Goal: Task Accomplishment & Management: Manage account settings

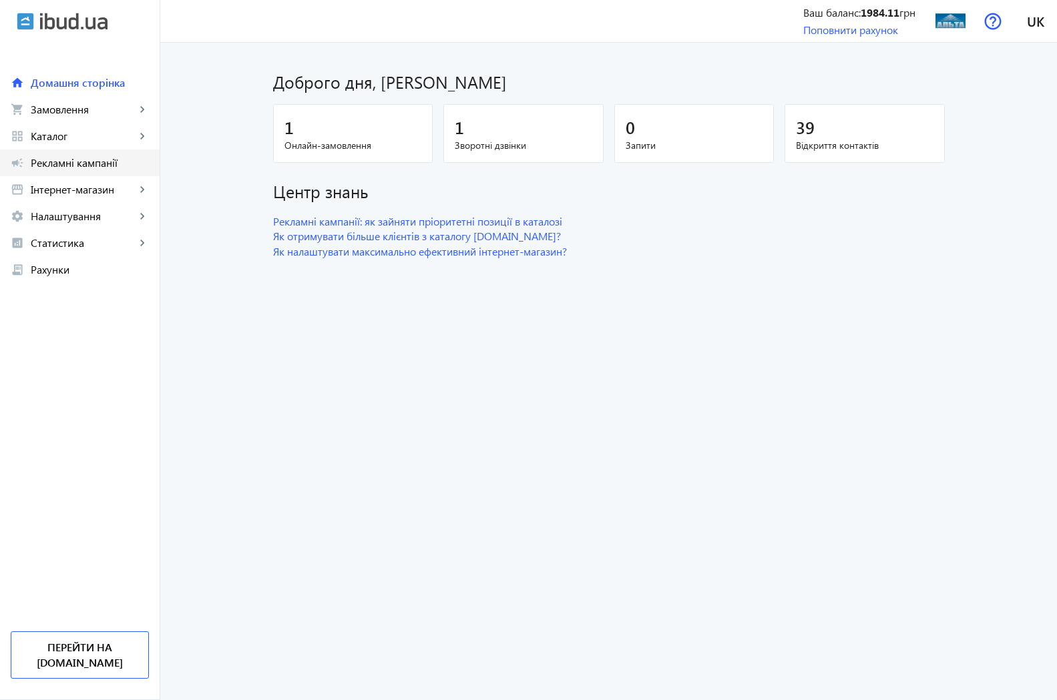
click at [42, 162] on span "Рекламні кампанії" at bounding box center [90, 162] width 118 height 13
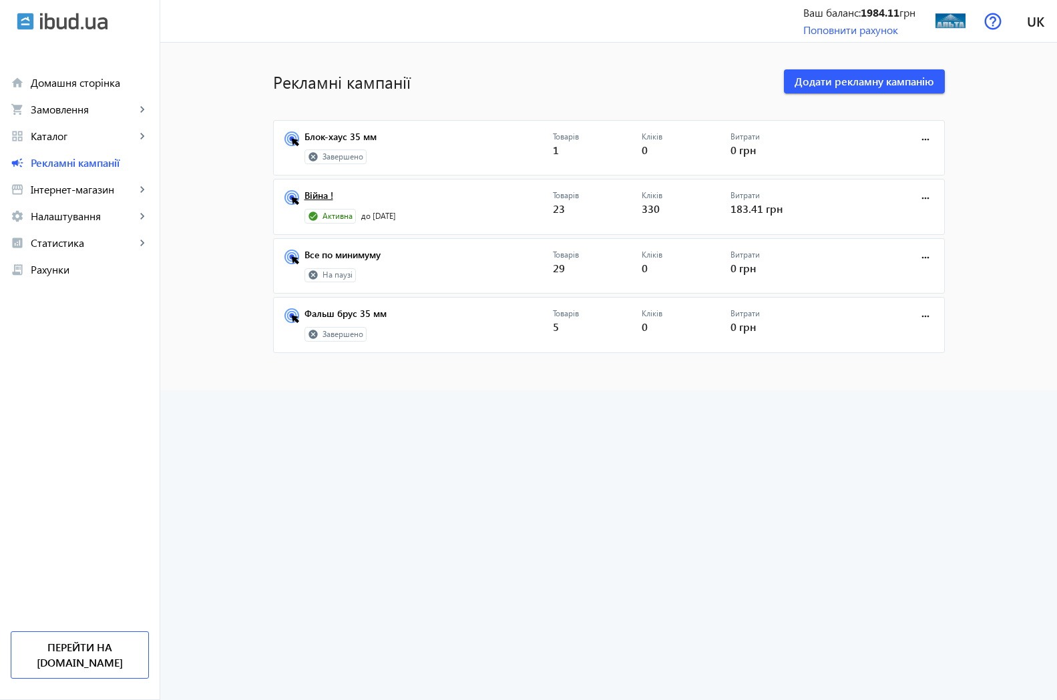
click at [315, 198] on link "Війна !" at bounding box center [428, 199] width 248 height 19
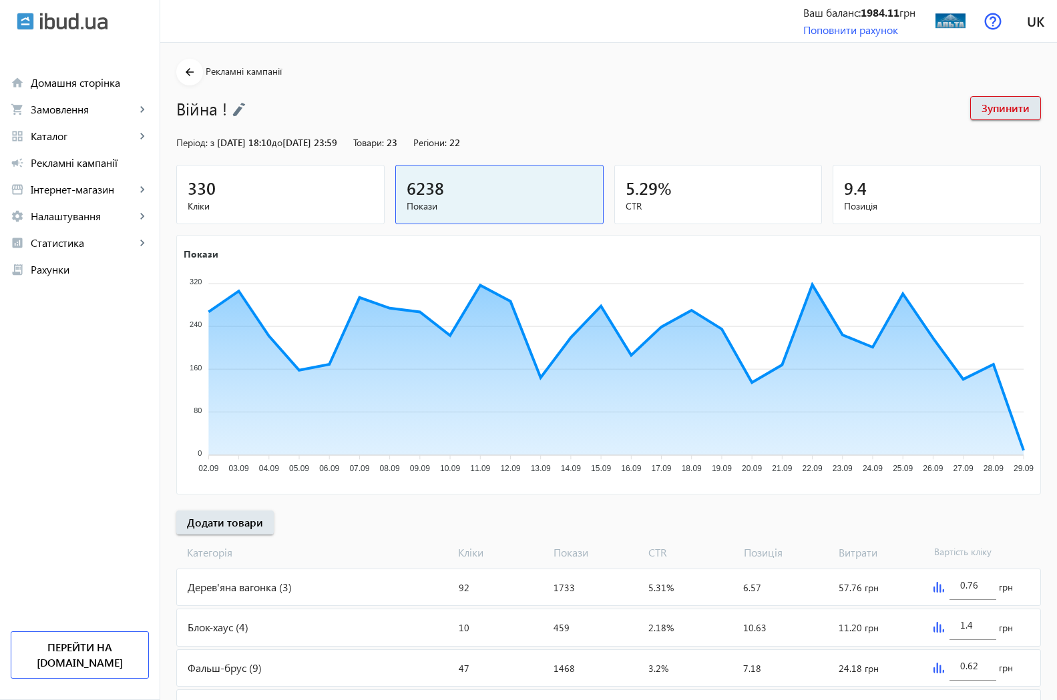
click at [200, 200] on div "330" at bounding box center [281, 187] width 186 height 23
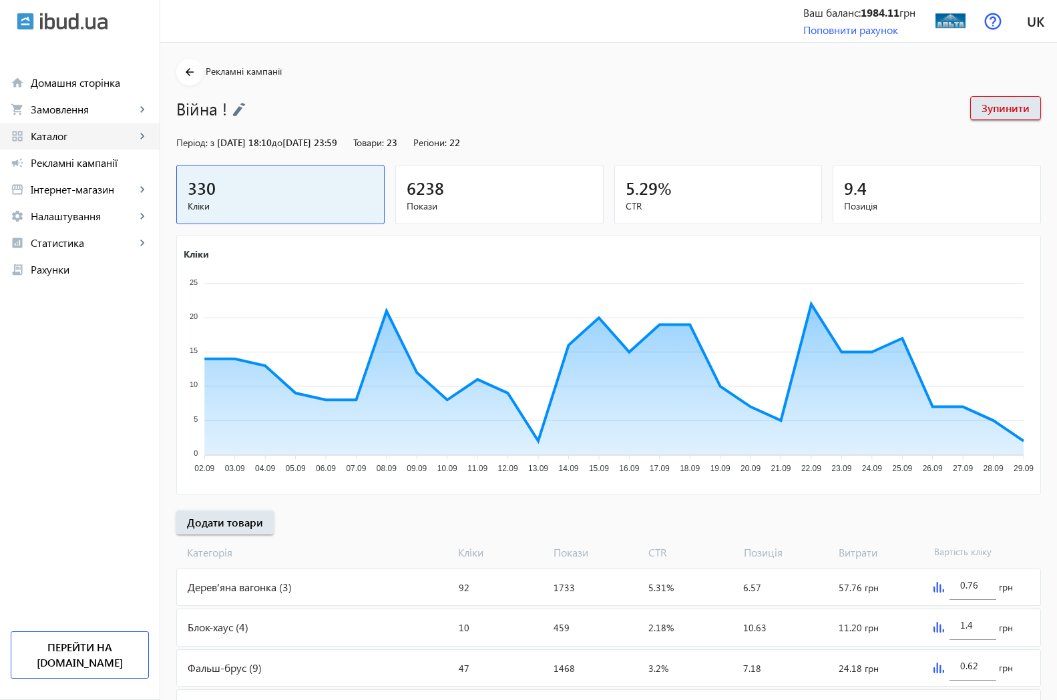
click at [65, 137] on span "Каталог" at bounding box center [83, 135] width 105 height 13
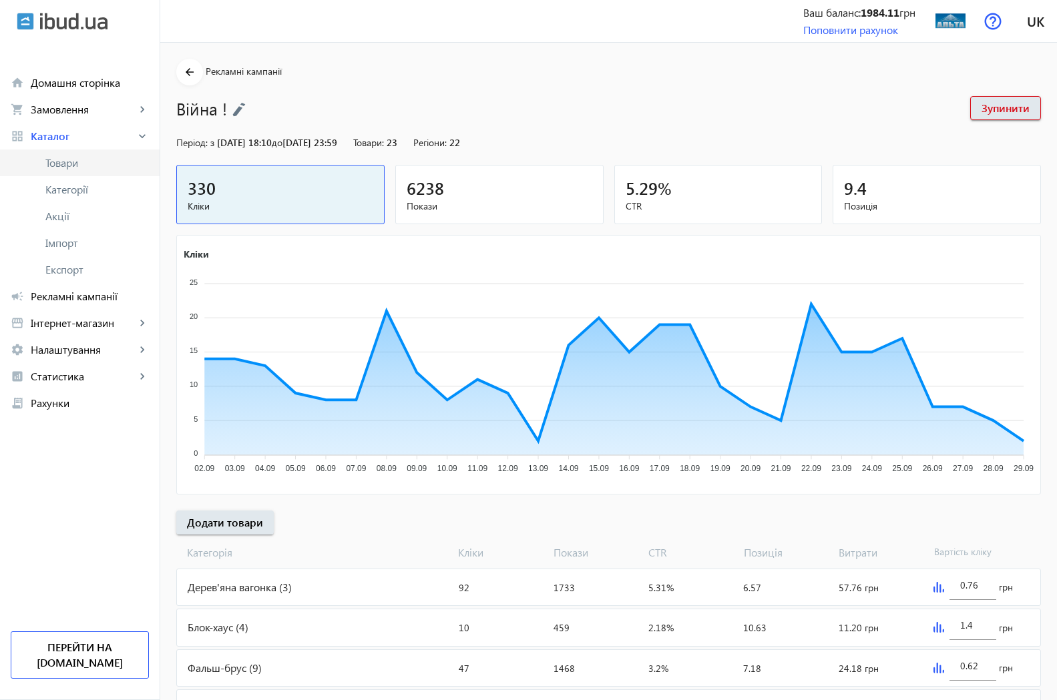
click at [79, 163] on span "Товари" at bounding box center [96, 162] width 103 height 13
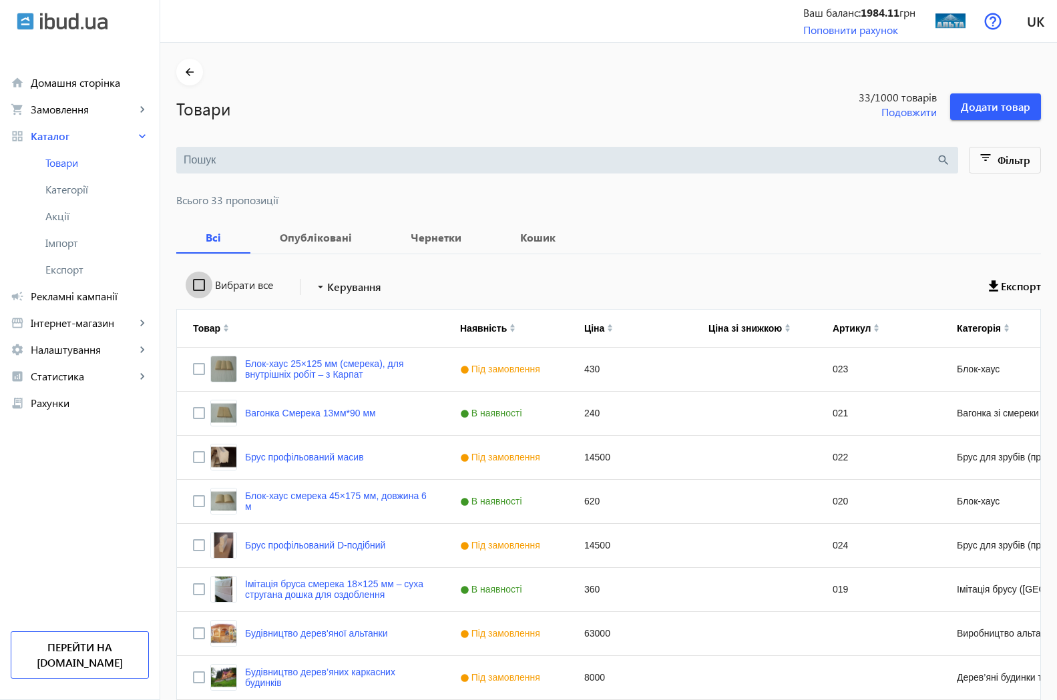
click at [186, 286] on input "Вибрати все" at bounding box center [199, 285] width 27 height 27
checkbox input "true"
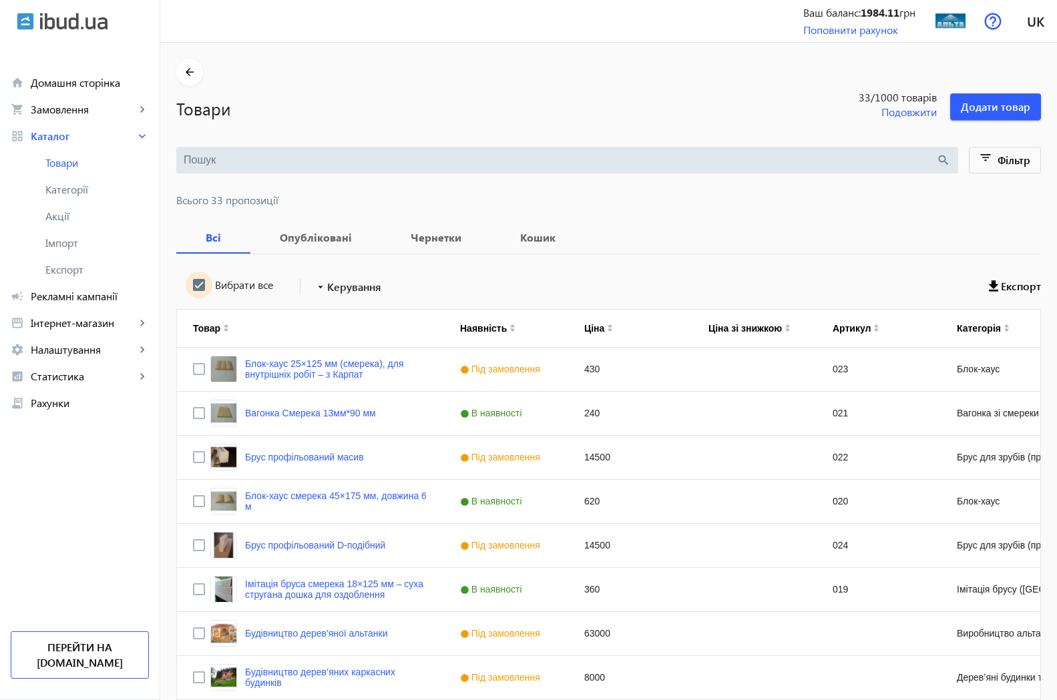
checkbox input "true"
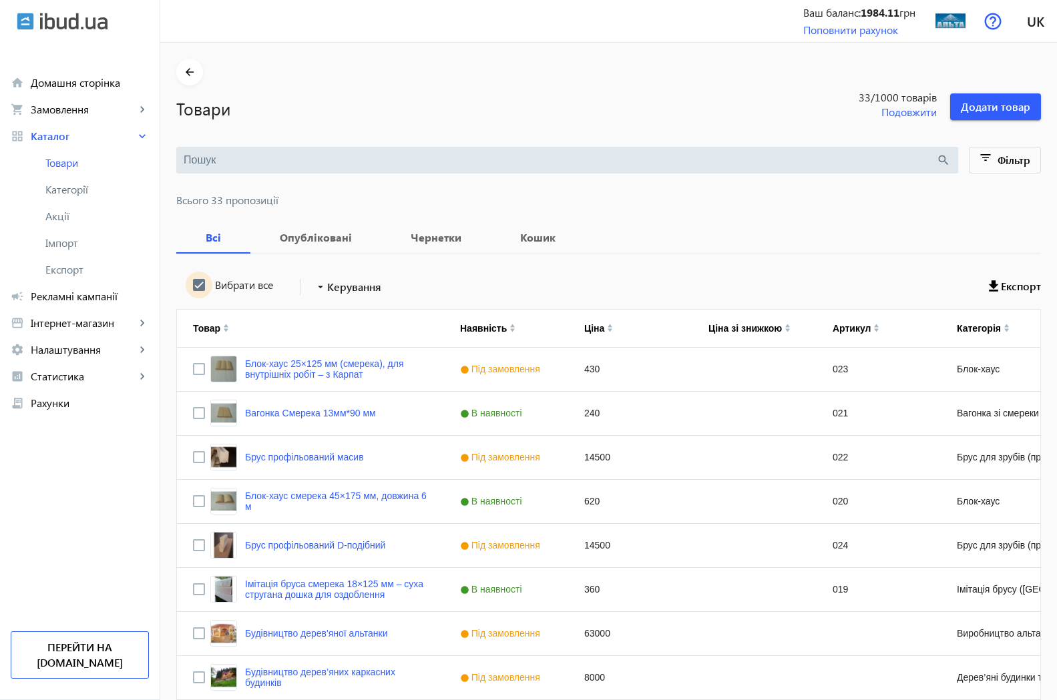
checkbox input "true"
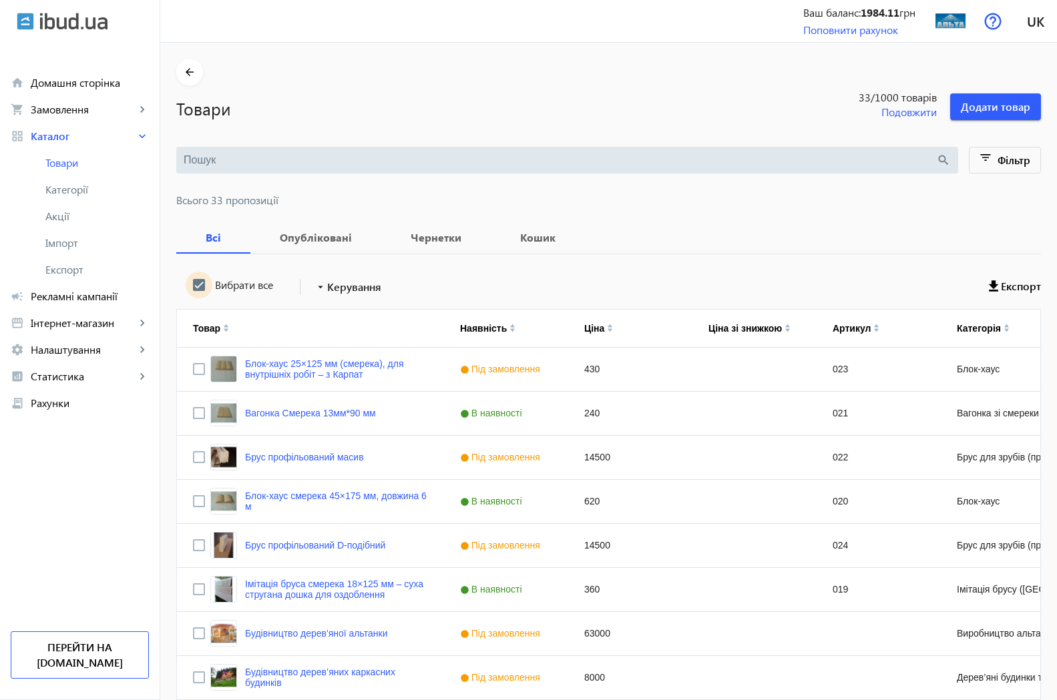
checkbox input "true"
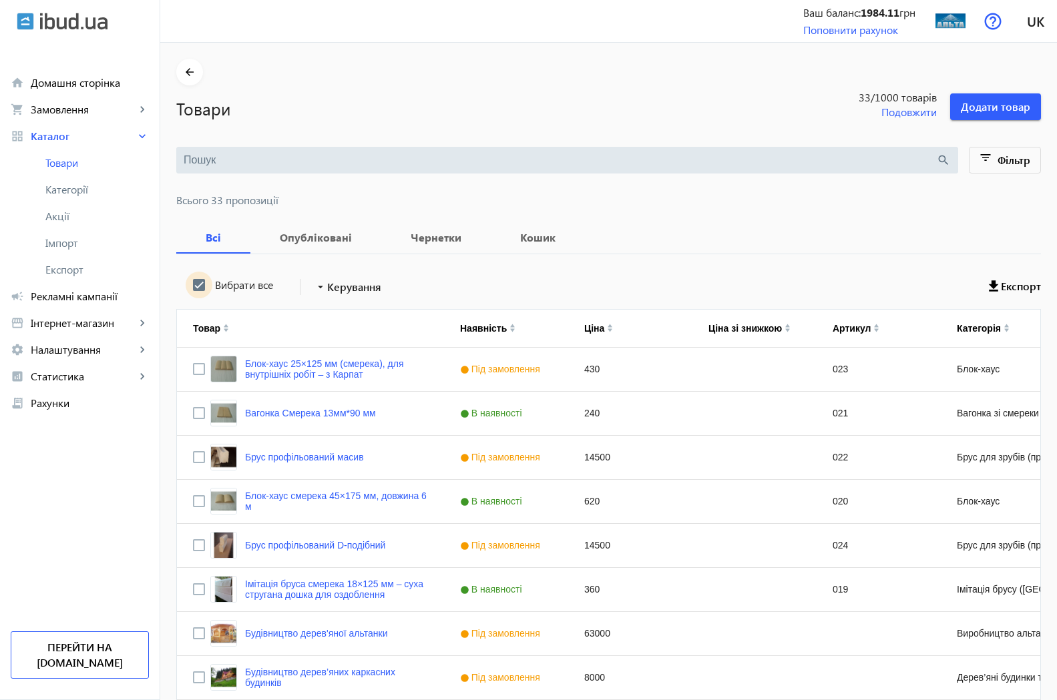
checkbox input "true"
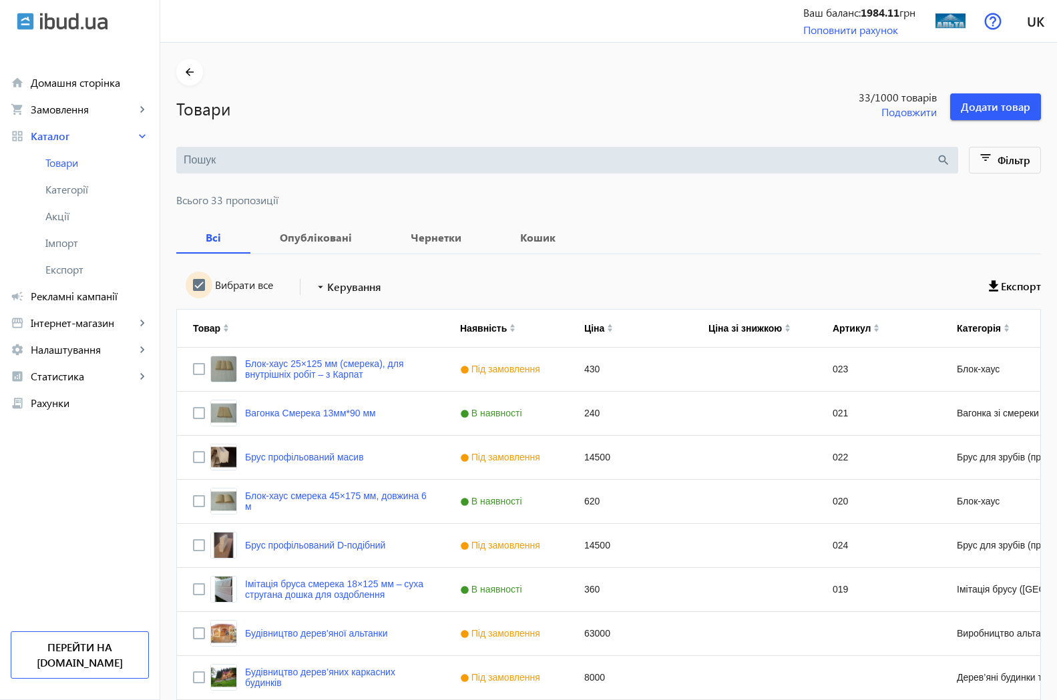
checkbox input "true"
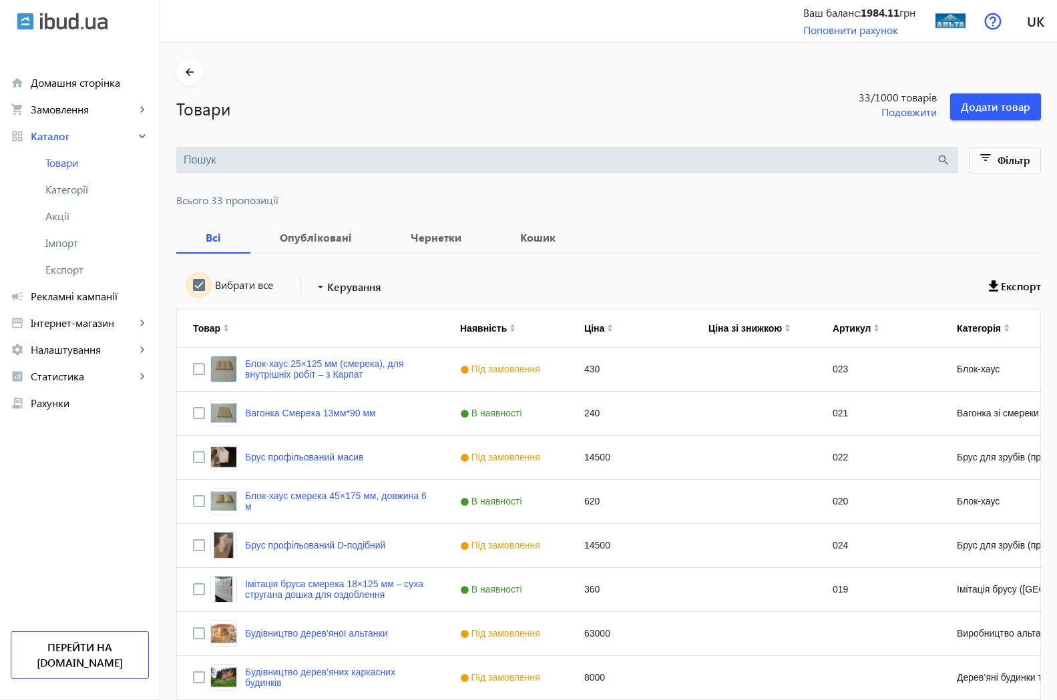
checkbox input "true"
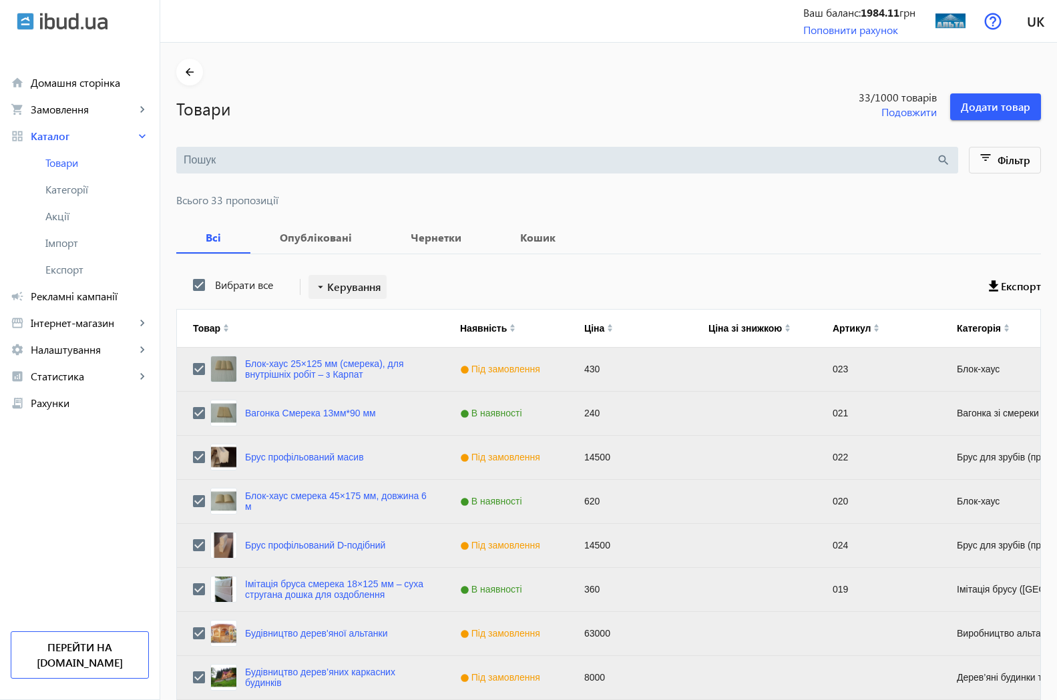
click at [364, 281] on span "Керування" at bounding box center [354, 287] width 54 height 16
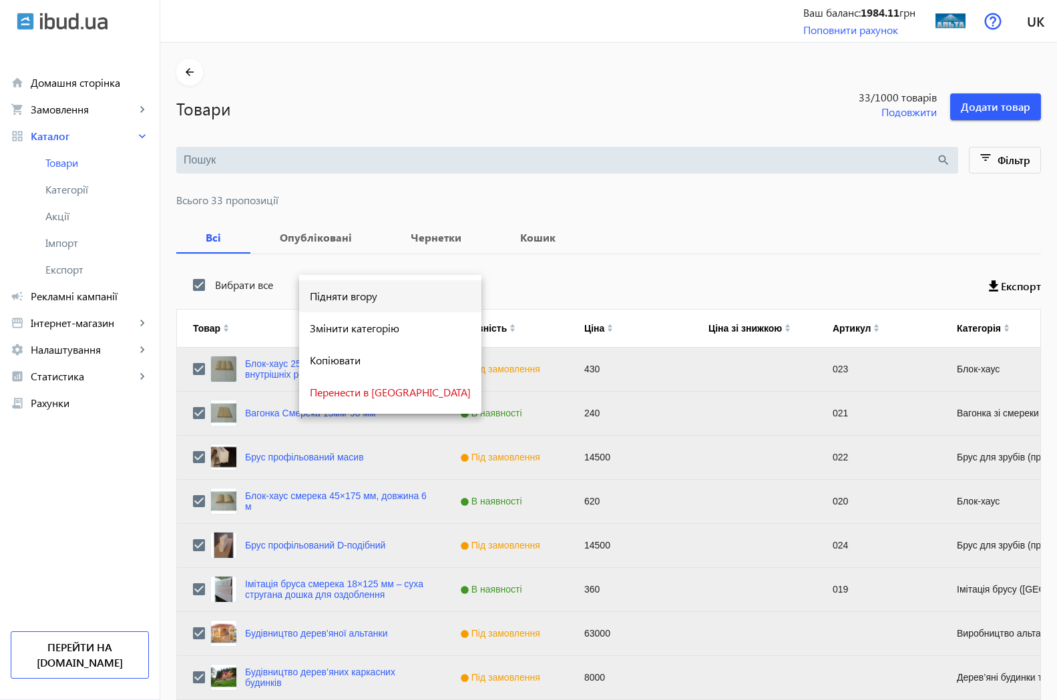
click at [363, 296] on span "Підняти вгору" at bounding box center [390, 296] width 161 height 11
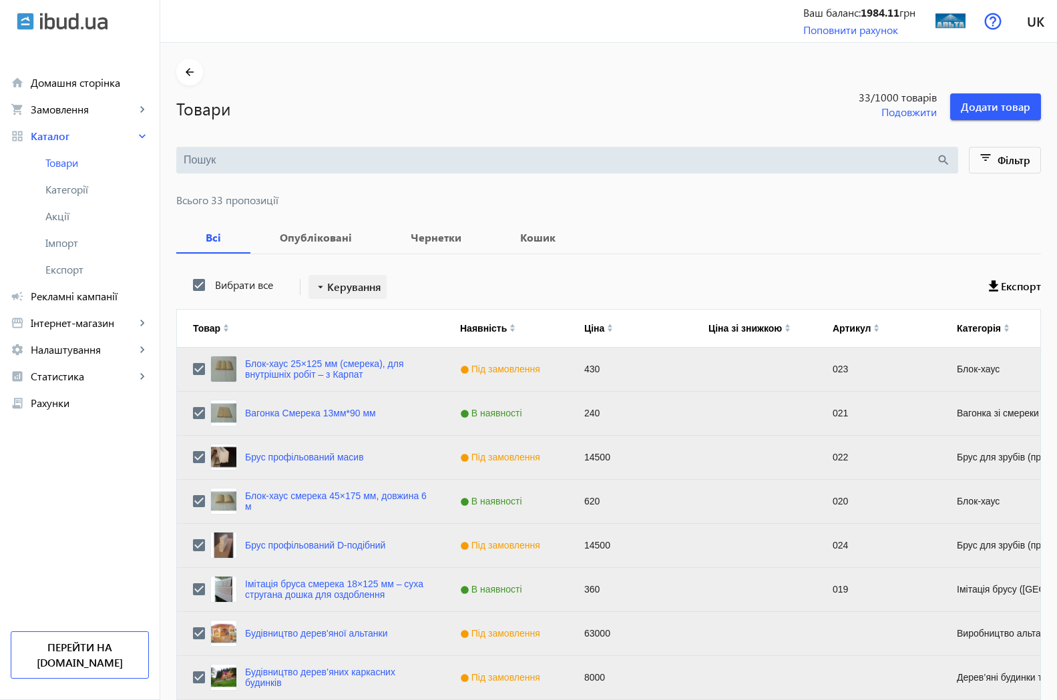
click at [317, 297] on span at bounding box center [347, 287] width 78 height 32
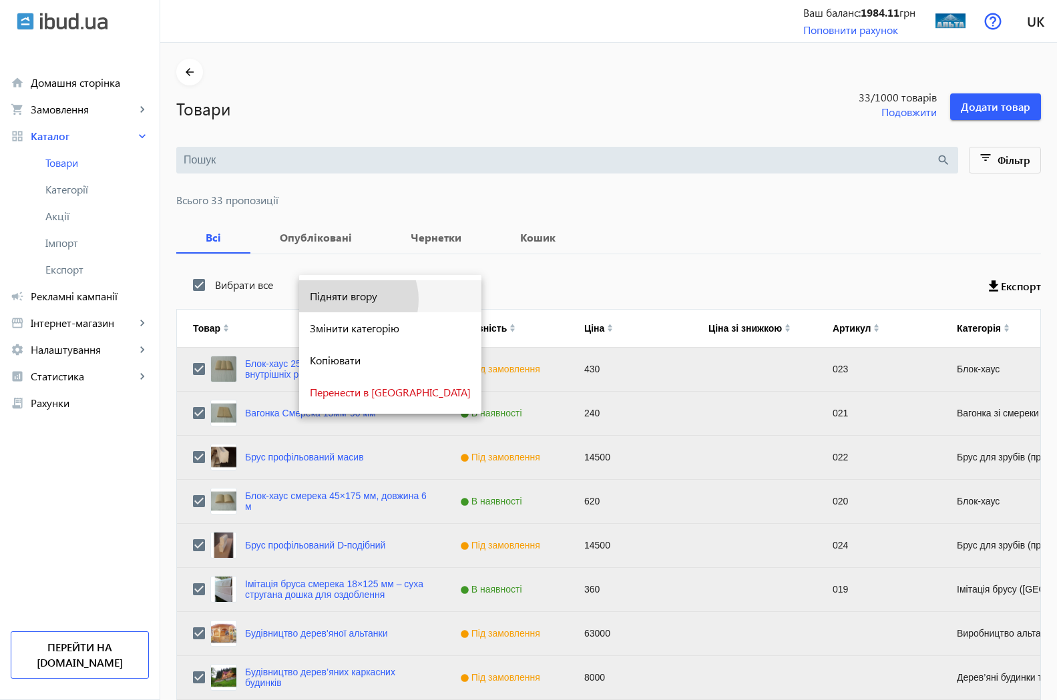
click at [350, 300] on span "Підняти вгору" at bounding box center [390, 296] width 161 height 11
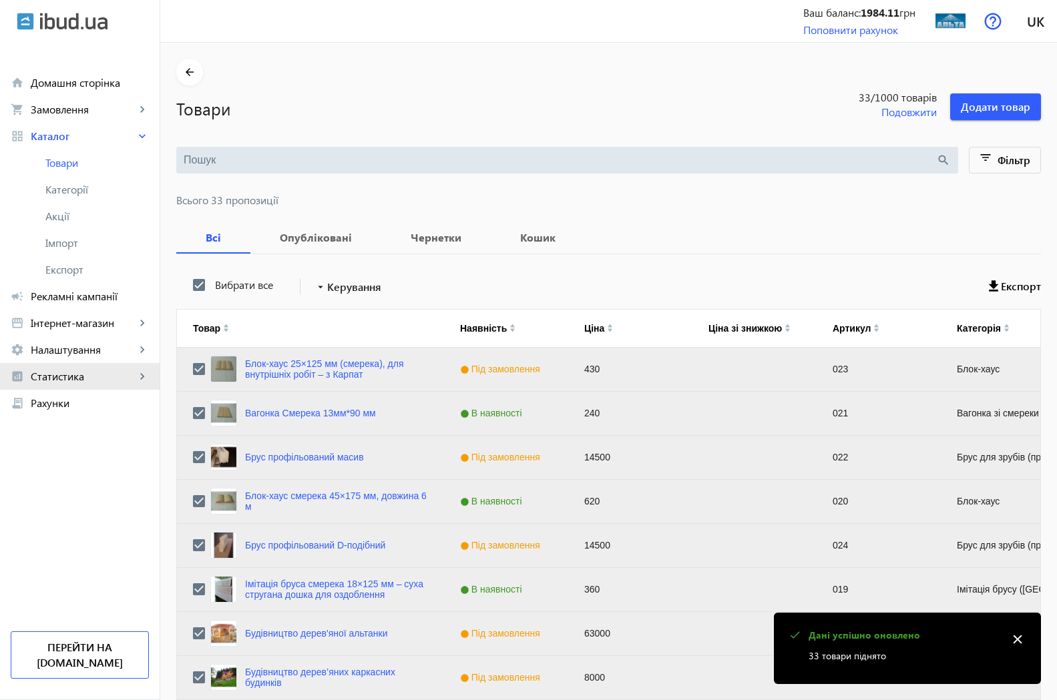
click at [77, 376] on span "Статистика" at bounding box center [83, 376] width 105 height 13
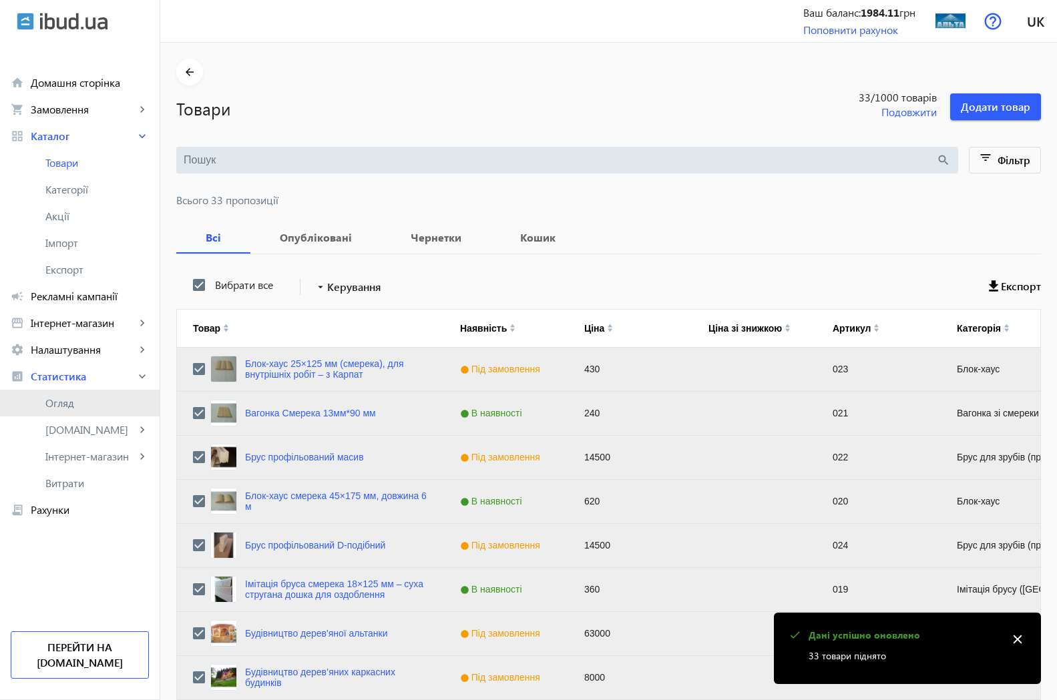
click at [67, 406] on span "Огляд" at bounding box center [96, 402] width 103 height 13
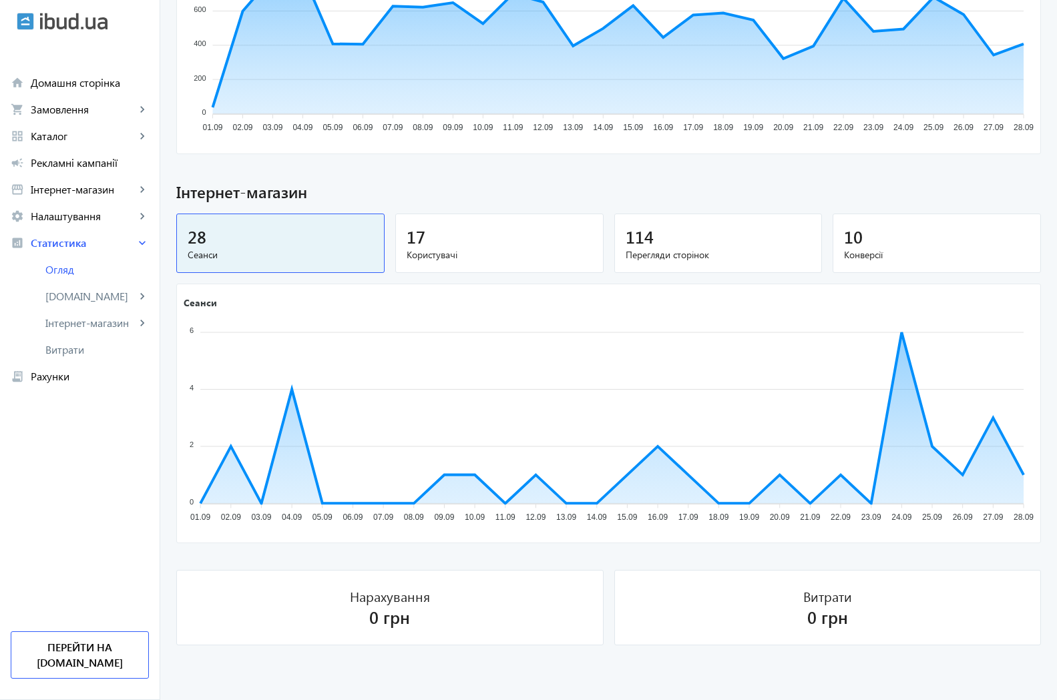
scroll to position [657, 0]
